Goal: Task Accomplishment & Management: Use online tool/utility

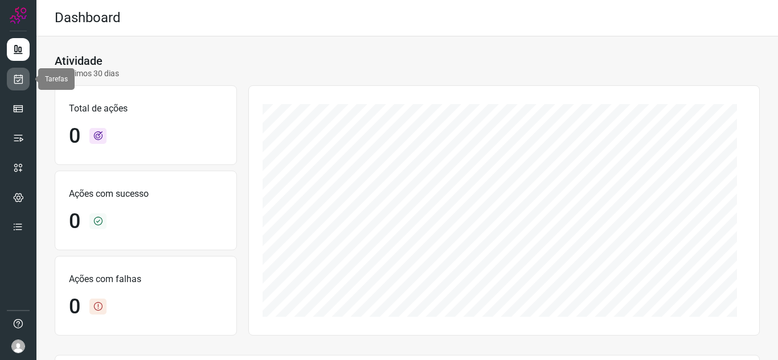
click at [24, 81] on link at bounding box center [18, 79] width 23 height 23
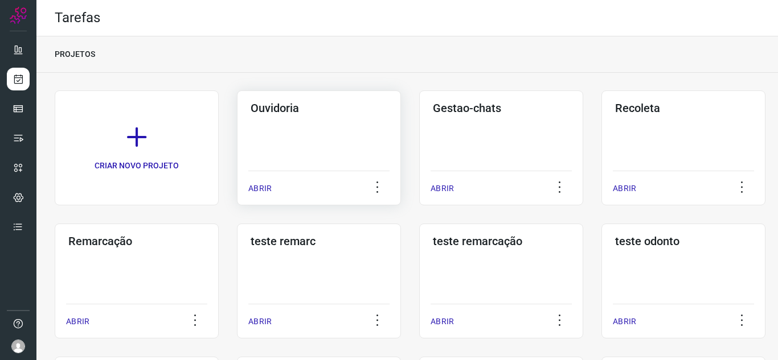
click at [252, 188] on p "ABRIR" at bounding box center [259, 189] width 23 height 12
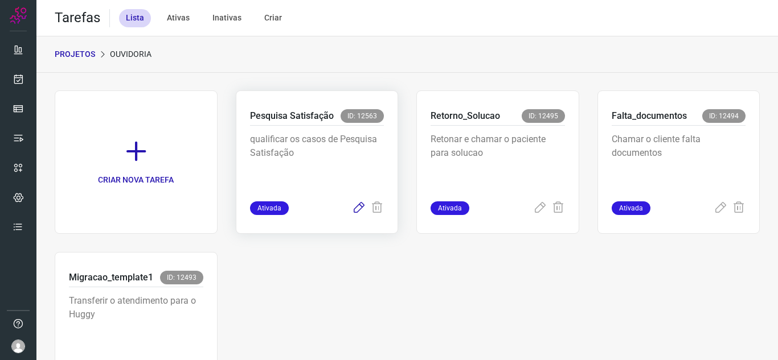
click at [354, 208] on icon at bounding box center [359, 209] width 14 height 14
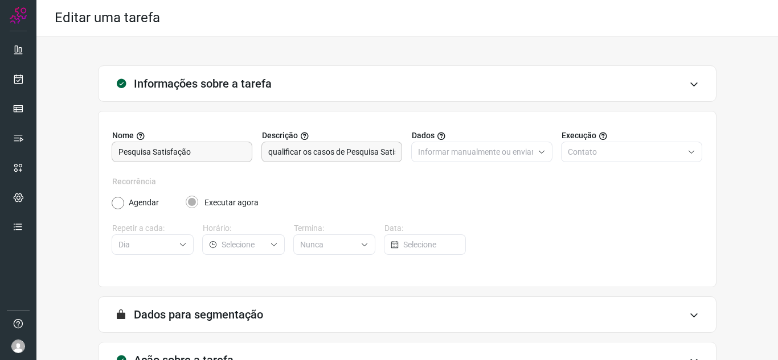
scroll to position [84, 0]
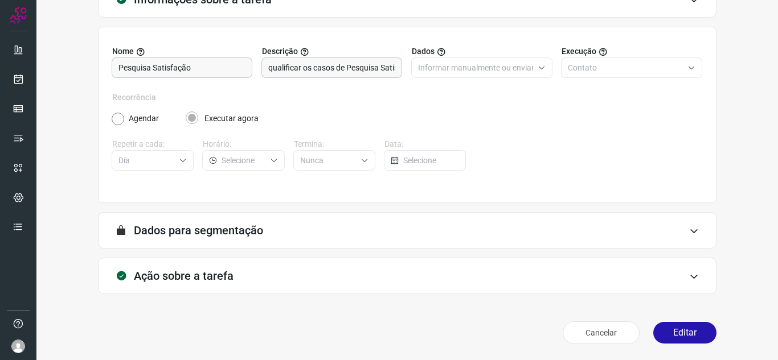
drag, startPoint x: 546, startPoint y: 100, endPoint x: 573, endPoint y: 126, distance: 37.9
click at [546, 100] on label "Recorrência" at bounding box center [407, 98] width 590 height 12
click at [672, 329] on button "Editar" at bounding box center [684, 333] width 63 height 22
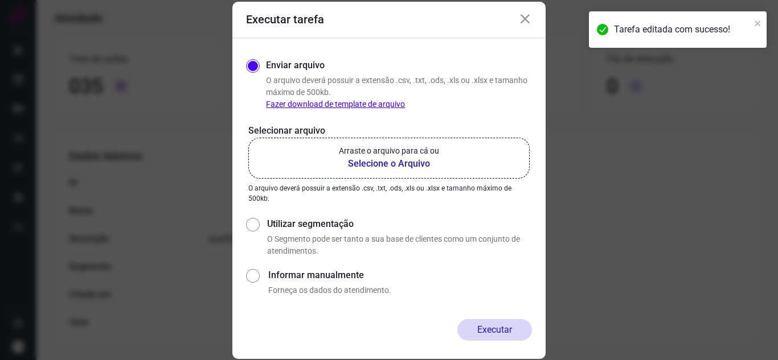
click at [350, 163] on b "Selecione o Arquivo" at bounding box center [389, 164] width 100 height 14
click at [0, 0] on input "Arraste o arquivo para cá ou Selecione o Arquivo" at bounding box center [0, 0] width 0 height 0
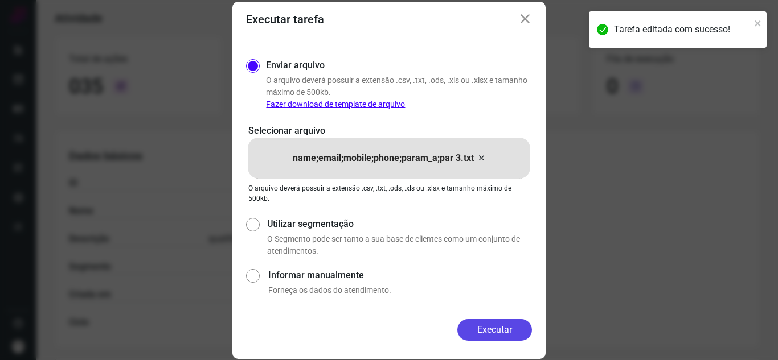
click at [479, 329] on button "Executar" at bounding box center [494, 330] width 75 height 22
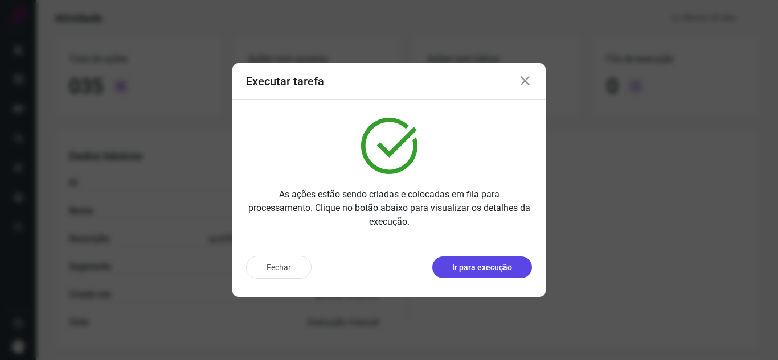
click at [459, 268] on p "Ir para execução" at bounding box center [482, 268] width 60 height 12
